Goal: Information Seeking & Learning: Learn about a topic

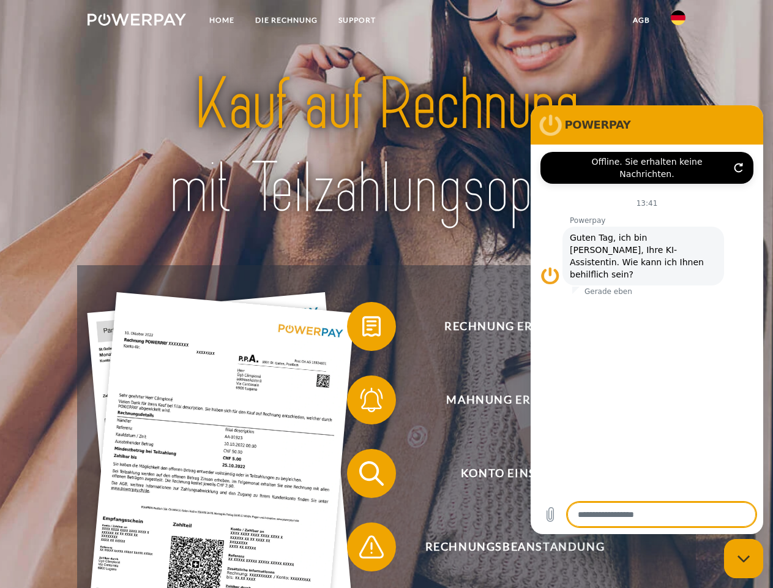
click at [136, 21] on img at bounding box center [137, 19] width 99 height 12
click at [678, 21] on img at bounding box center [678, 17] width 15 height 15
click at [641, 20] on link "agb" at bounding box center [641, 20] width 38 height 22
click at [362, 329] on span at bounding box center [353, 326] width 61 height 61
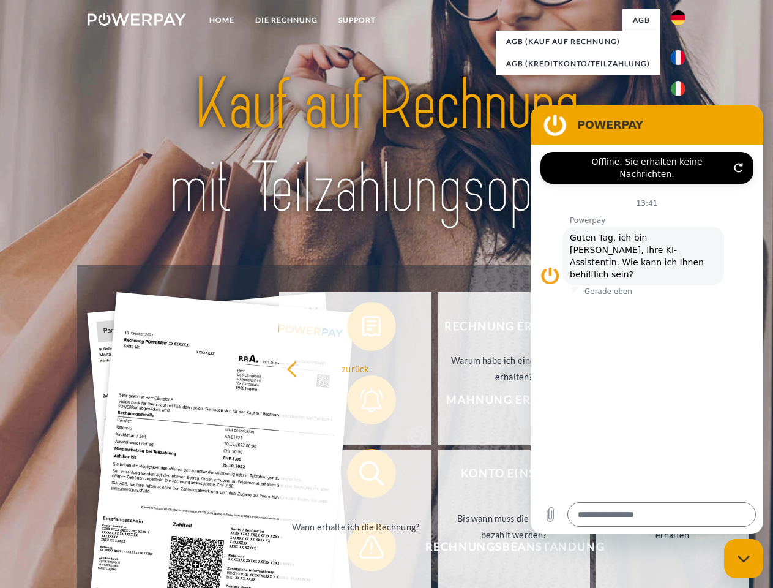
click at [362, 402] on div "Rechnung erhalten? Mahnung erhalten? Konto einsehen" at bounding box center [386, 510] width 618 height 490
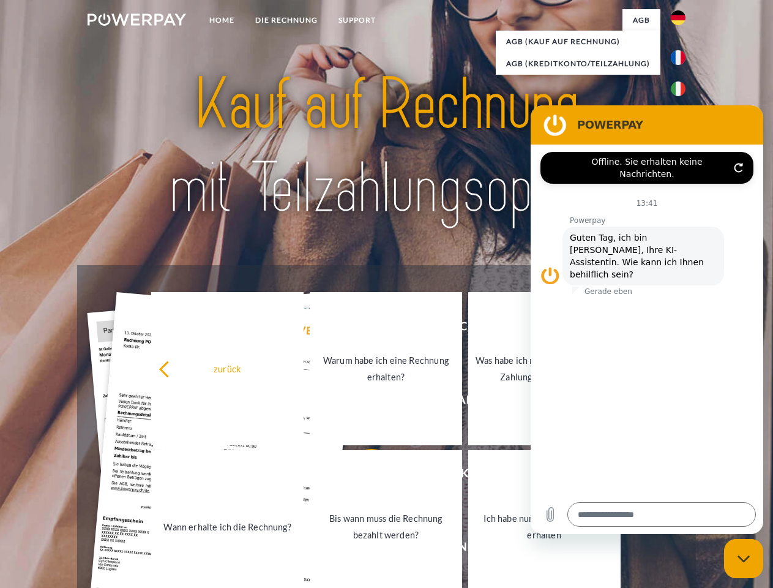
click at [362, 476] on link "Bis wann muss die Rechnung bezahlt werden?" at bounding box center [386, 526] width 152 height 153
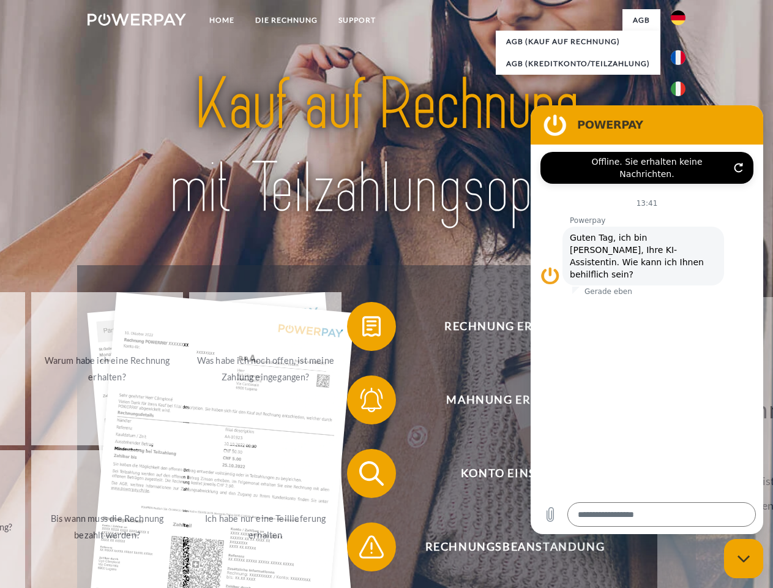
click at [362, 549] on span at bounding box center [353, 546] width 61 height 61
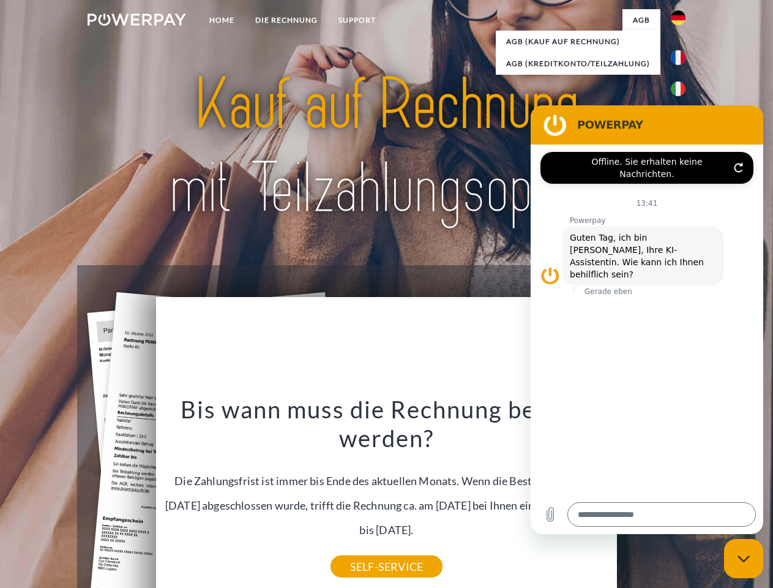
click at [744, 558] on icon "Messaging-Fenster schließen" at bounding box center [744, 559] width 13 height 8
type textarea "*"
